Goal: Information Seeking & Learning: Learn about a topic

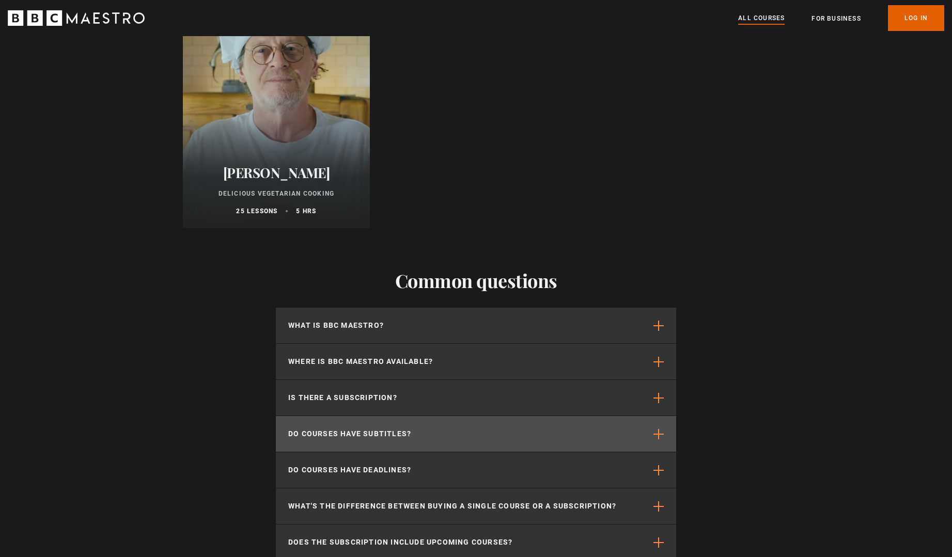
scroll to position [4182, 0]
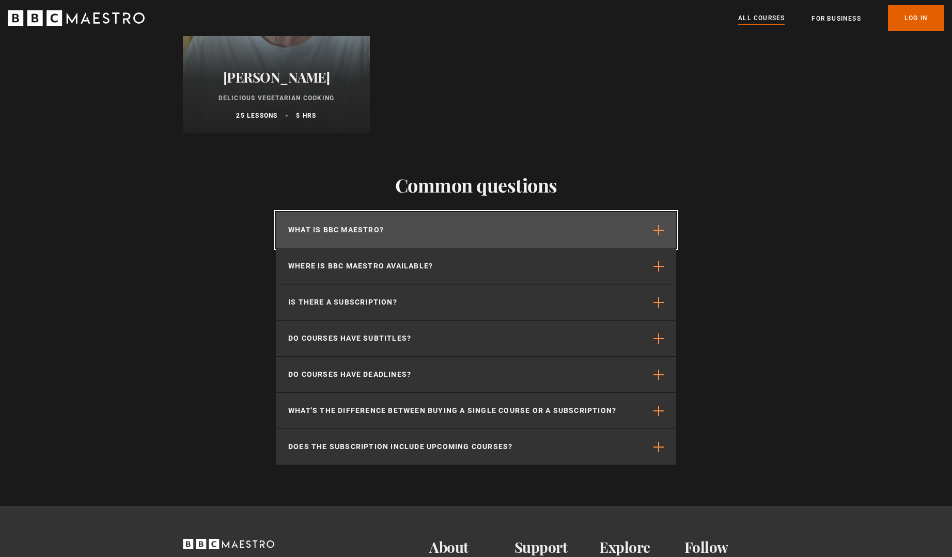
click at [658, 233] on span "button" at bounding box center [658, 230] width 10 height 10
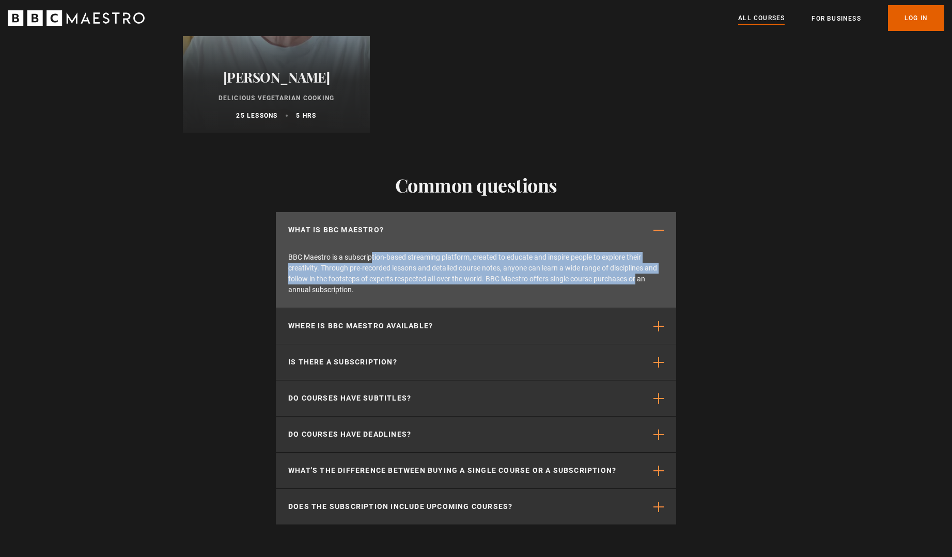
drag, startPoint x: 326, startPoint y: 267, endPoint x: 589, endPoint y: 284, distance: 263.3
click at [589, 284] on p "BBC Maestro is a subscription-based streaming platform, created to educate and …" at bounding box center [476, 278] width 400 height 60
click at [418, 279] on p "BBC Maestro is a subscription-based streaming platform, created to educate and …" at bounding box center [476, 278] width 400 height 60
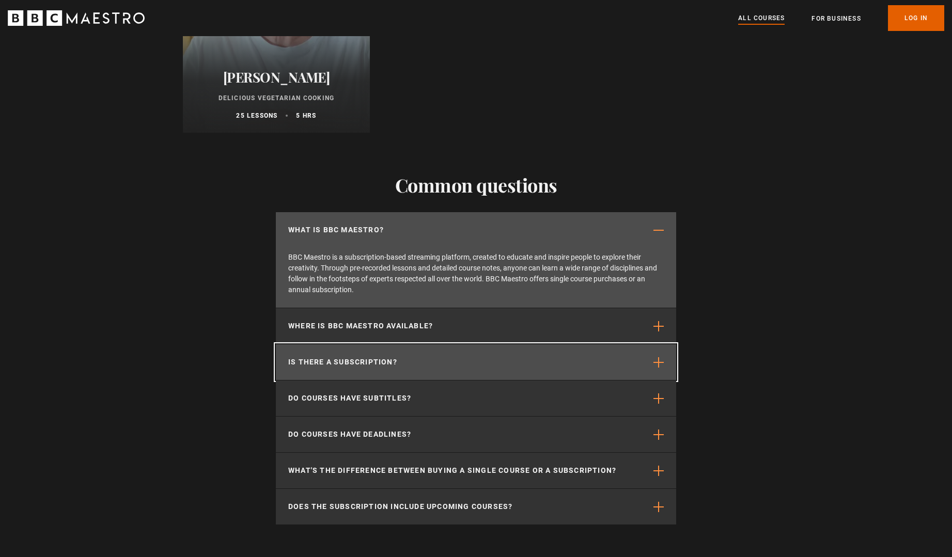
click at [582, 368] on button "Is there a subscription?" at bounding box center [476, 362] width 400 height 36
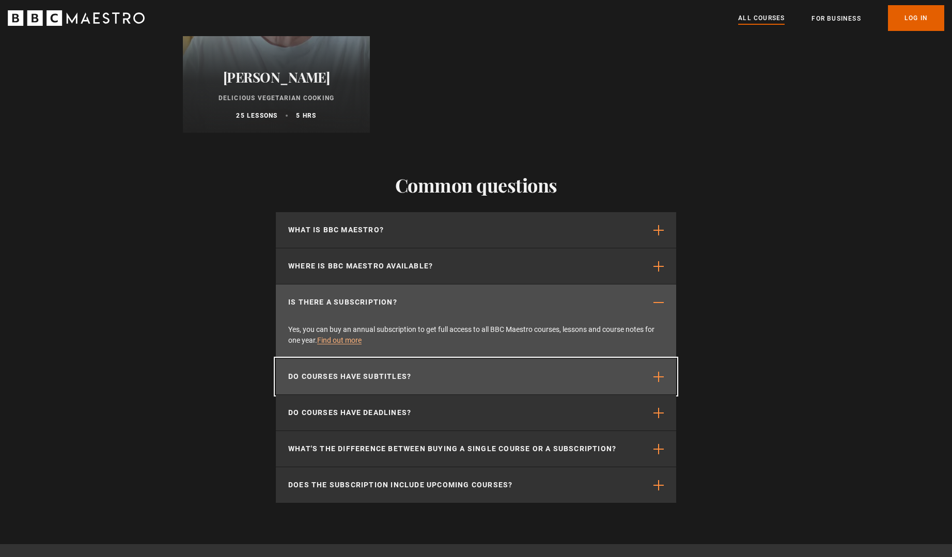
click at [565, 379] on button "Do courses have subtitles?" at bounding box center [476, 377] width 400 height 36
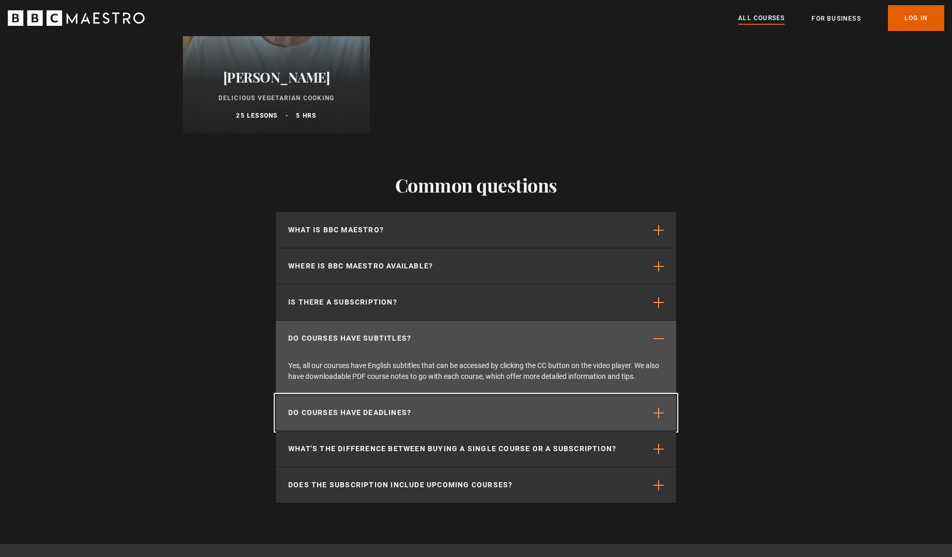
click at [498, 415] on button "Do courses have deadlines?" at bounding box center [476, 413] width 400 height 36
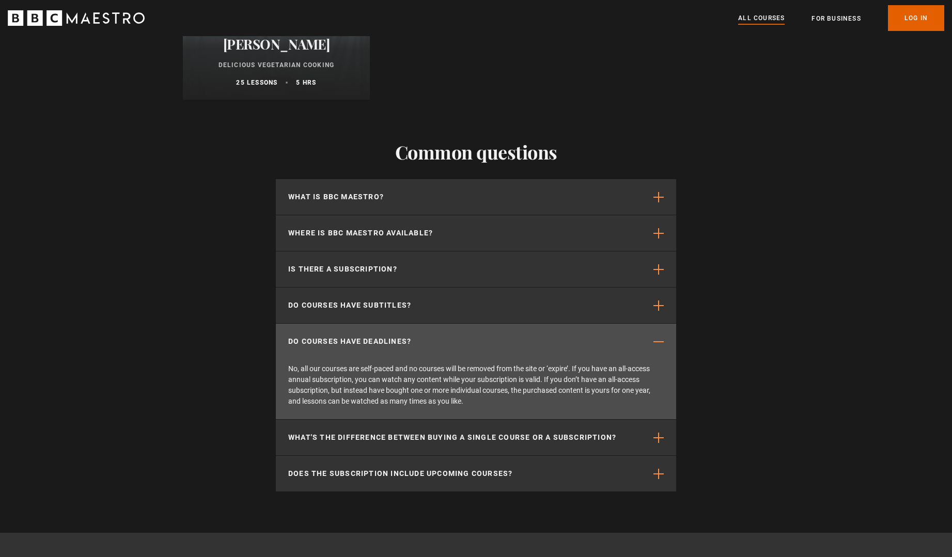
scroll to position [4234, 0]
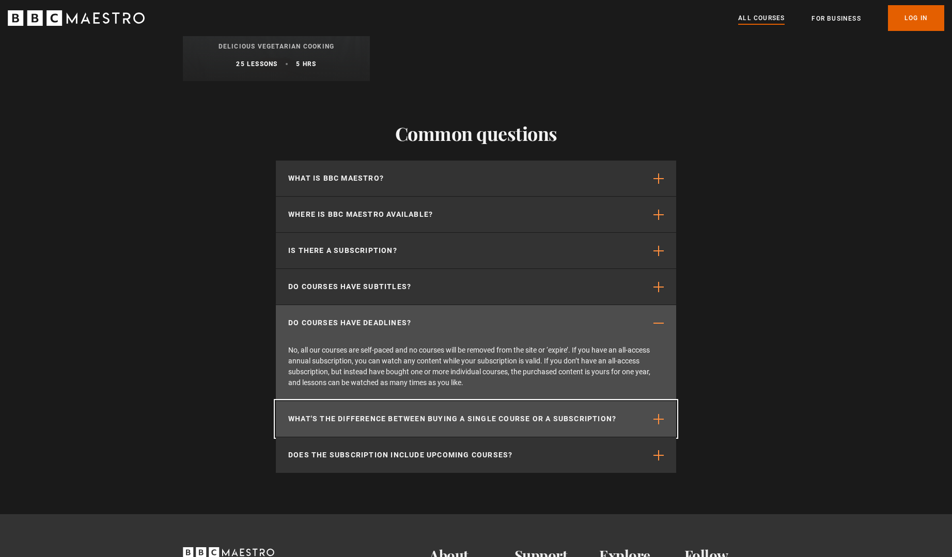
click at [516, 424] on p "What's the difference between buying a single course or a subscription?" at bounding box center [452, 419] width 328 height 11
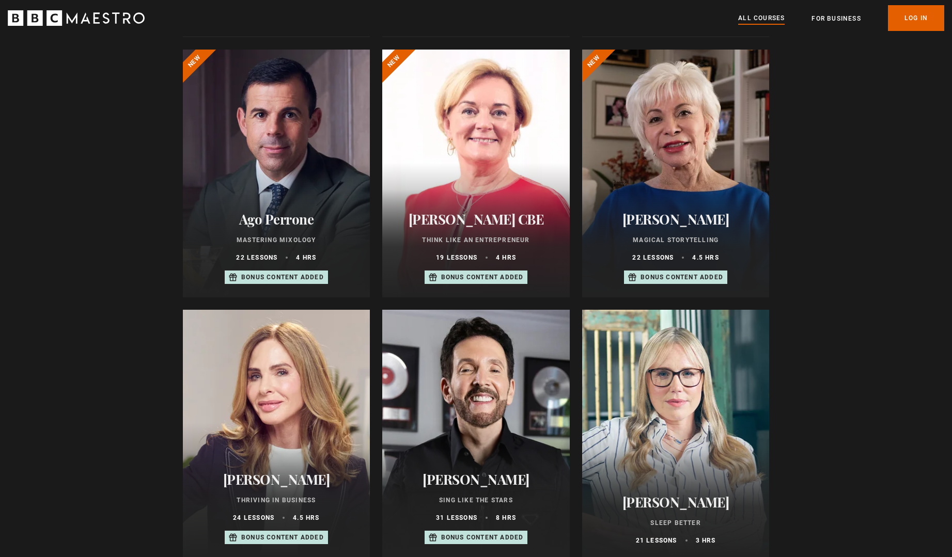
scroll to position [0, 0]
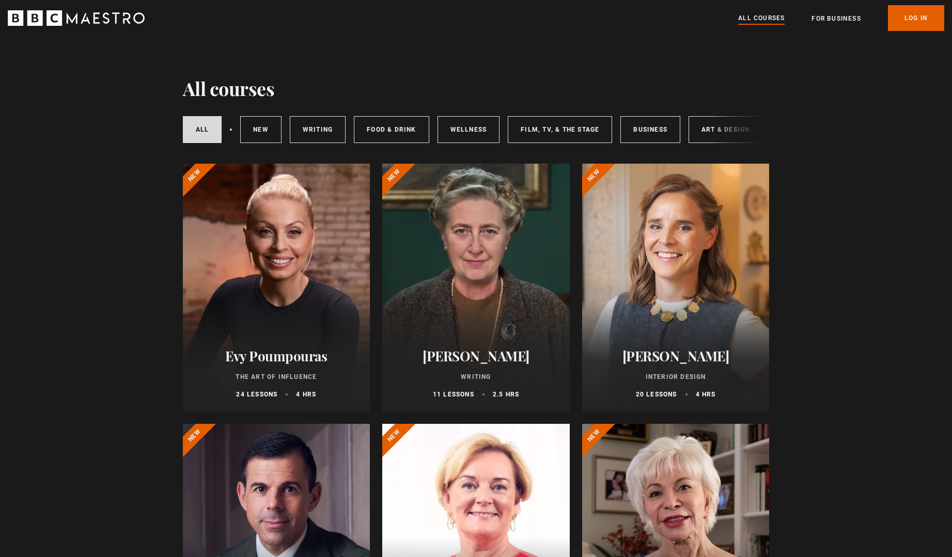
click at [307, 252] on div at bounding box center [276, 288] width 187 height 248
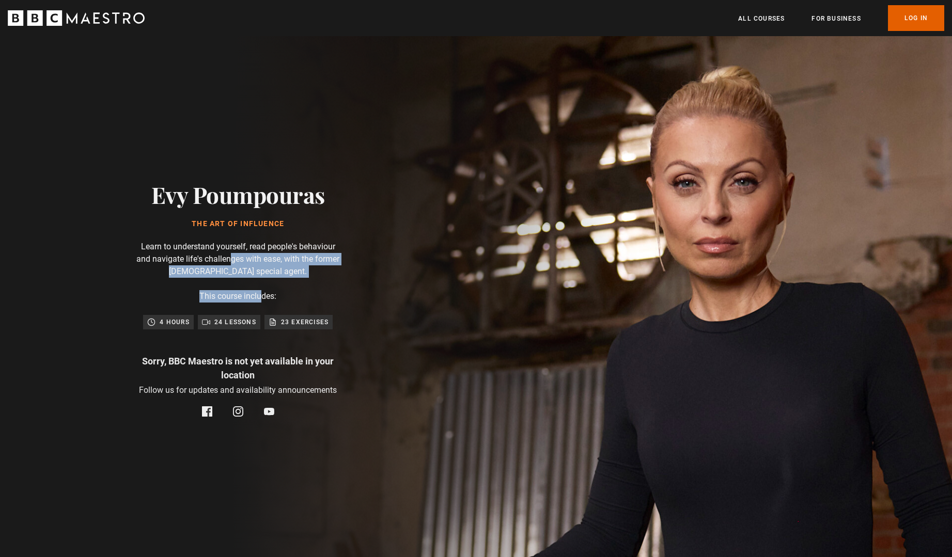
drag, startPoint x: 228, startPoint y: 260, endPoint x: 229, endPoint y: 290, distance: 29.4
click at [229, 290] on div "Evy Poumpouras The Art of Influence Learn to understand yourself, read people's…" at bounding box center [238, 299] width 330 height 526
click at [251, 290] on div "Evy Poumpouras The Art of Influence Learn to understand yourself, read people's…" at bounding box center [238, 299] width 330 height 526
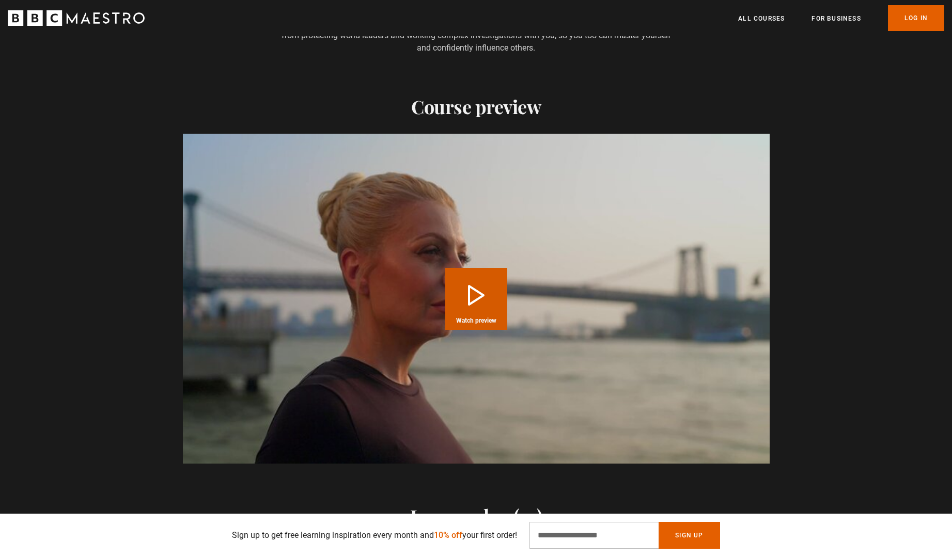
scroll to position [927, 0]
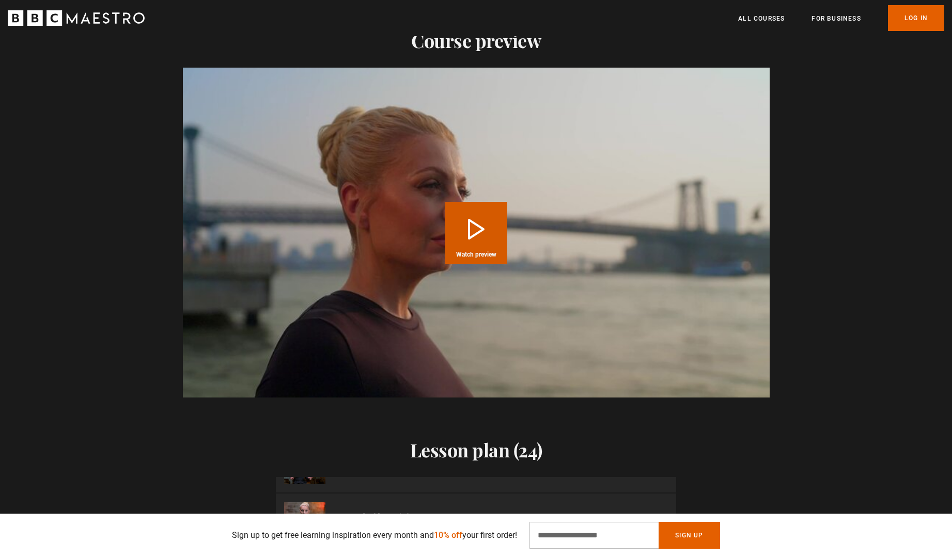
click at [480, 227] on button "Play Course overview for The Art of Influence with [PERSON_NAME] Watch preview" at bounding box center [476, 233] width 62 height 62
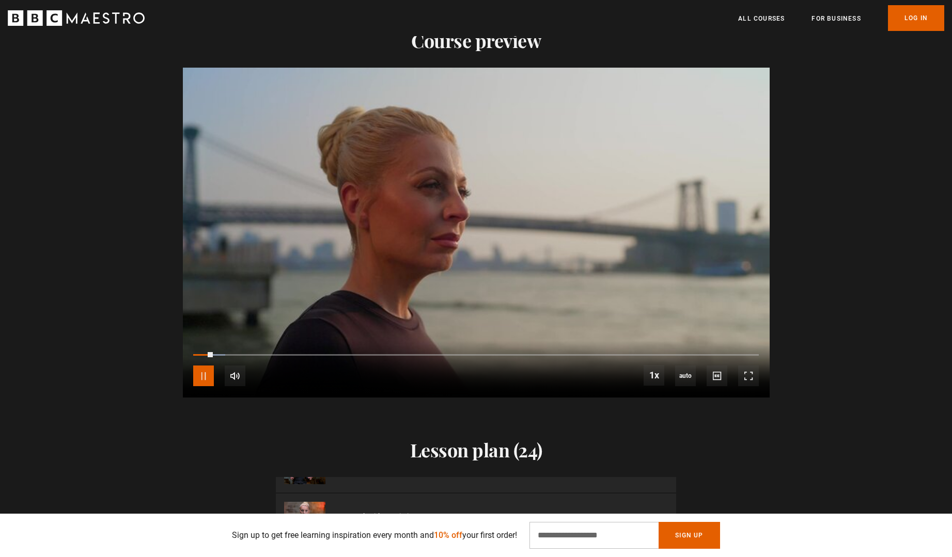
click at [208, 374] on span "Video Player" at bounding box center [203, 376] width 21 height 21
